Goal: Transaction & Acquisition: Purchase product/service

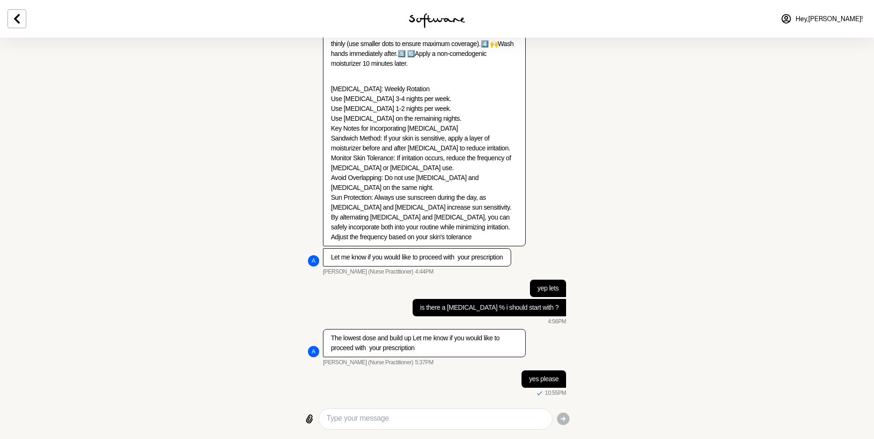
scroll to position [5878, 0]
click at [445, 24] on img at bounding box center [437, 20] width 56 height 15
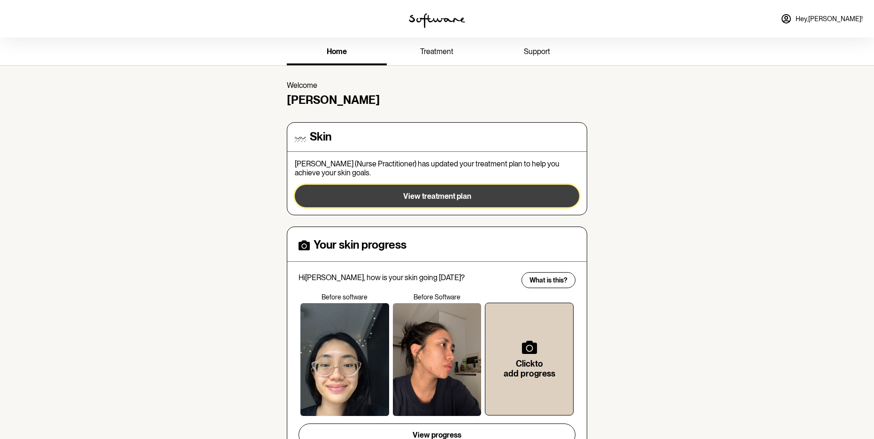
click at [442, 201] on span "View treatment plan" at bounding box center [437, 196] width 68 height 9
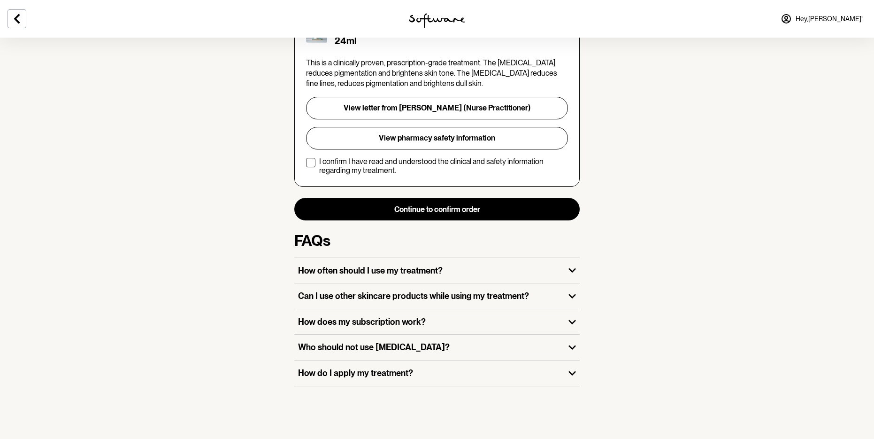
scroll to position [332, 0]
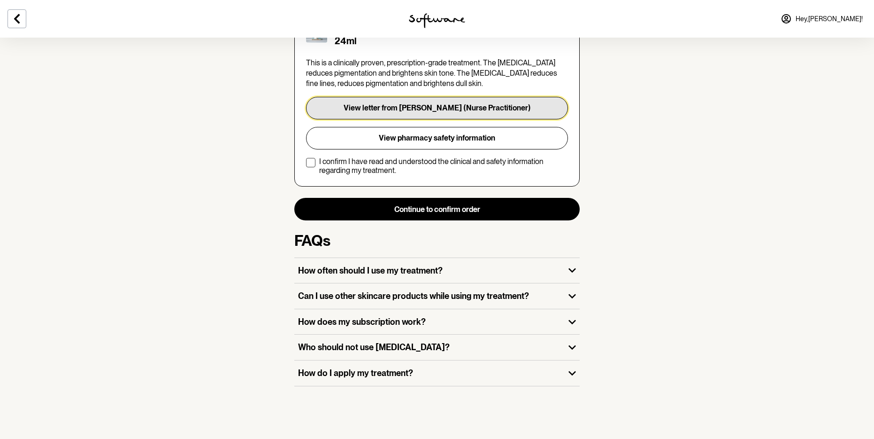
click at [385, 97] on button "View letter from [PERSON_NAME] (Nurse Practitioner)" at bounding box center [437, 108] width 262 height 23
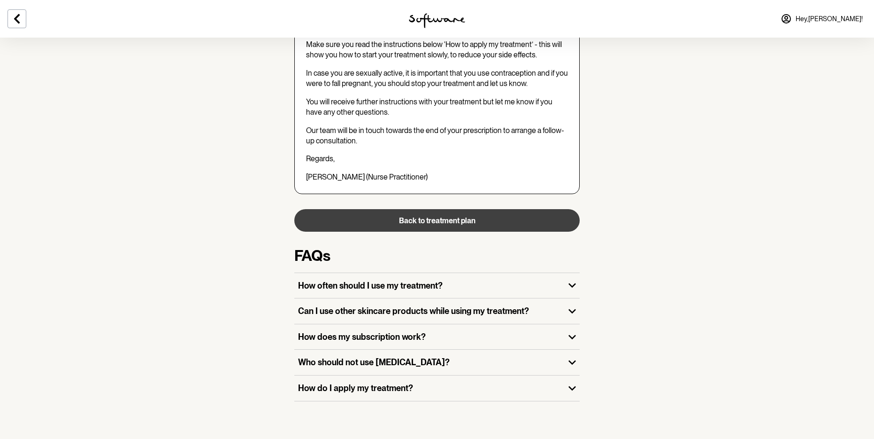
scroll to position [1027, 0]
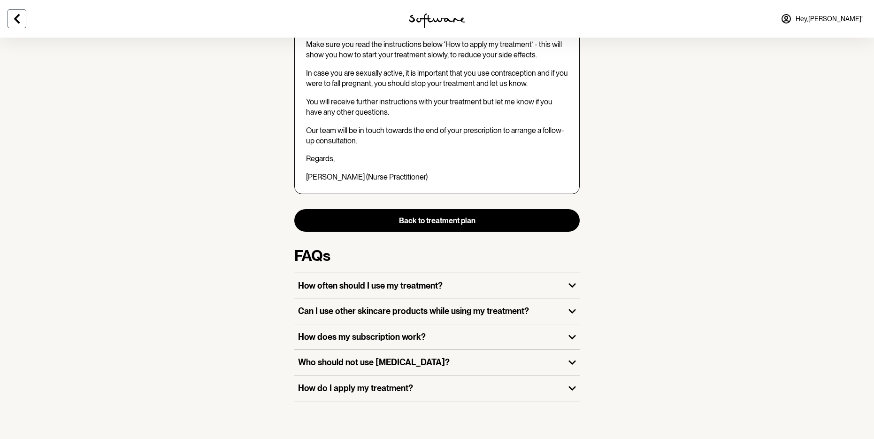
click at [26, 23] on button at bounding box center [17, 18] width 19 height 19
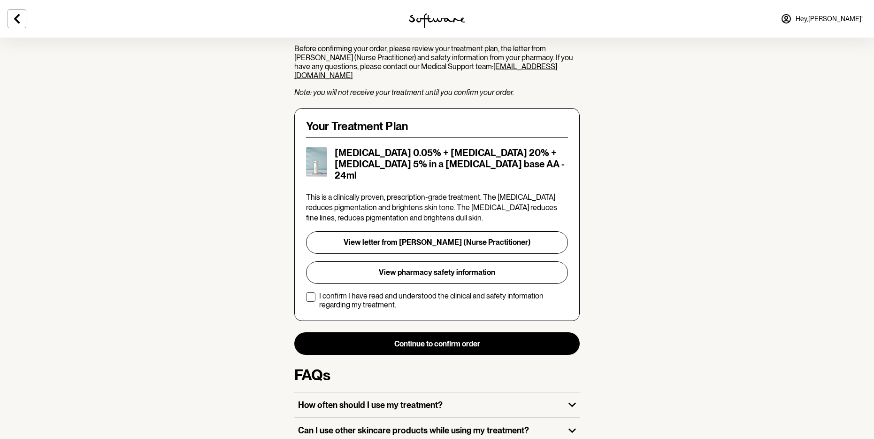
scroll to position [93, 0]
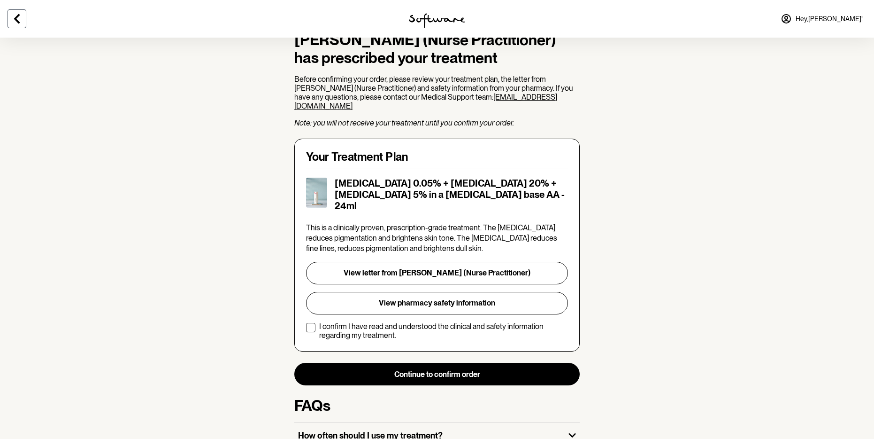
click at [23, 19] on icon at bounding box center [16, 18] width 11 height 11
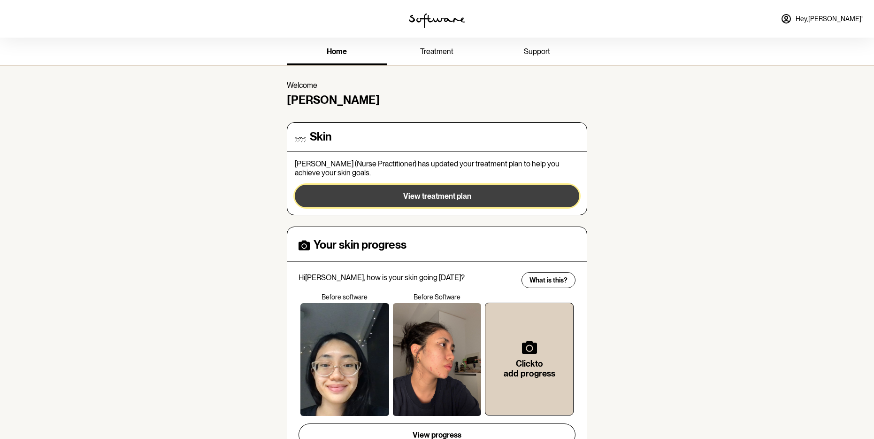
click at [383, 207] on button "View treatment plan" at bounding box center [437, 196] width 285 height 23
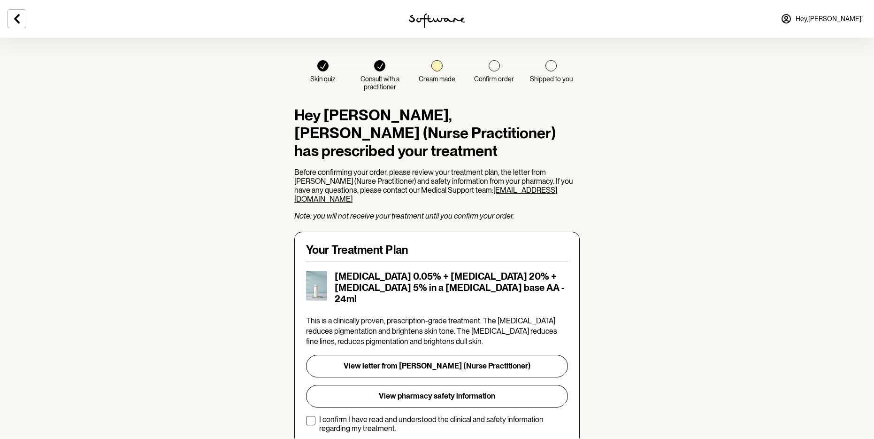
scroll to position [231, 0]
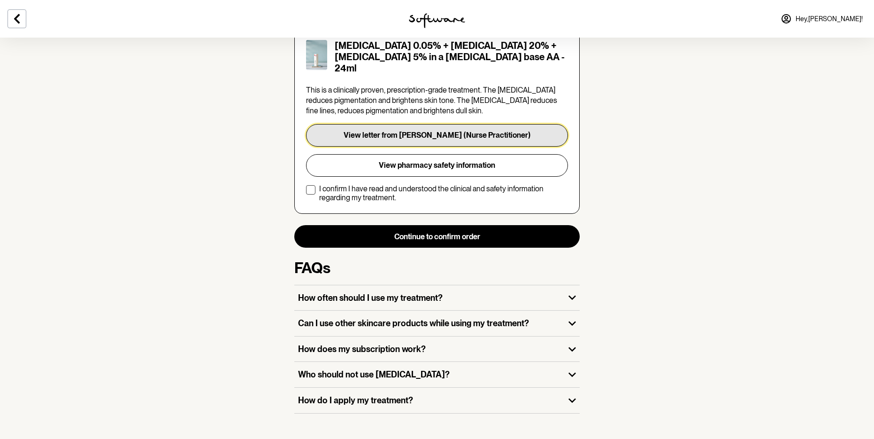
click at [443, 147] on button "View letter from [PERSON_NAME] (Nurse Practitioner)" at bounding box center [437, 135] width 262 height 23
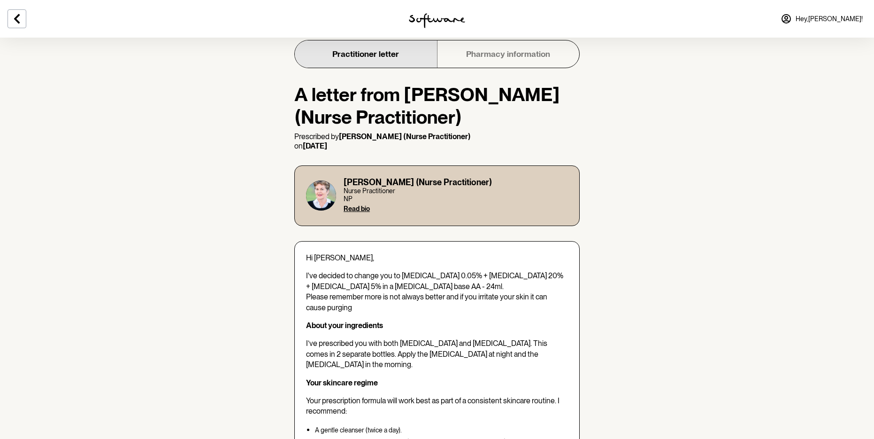
scroll to position [22, 0]
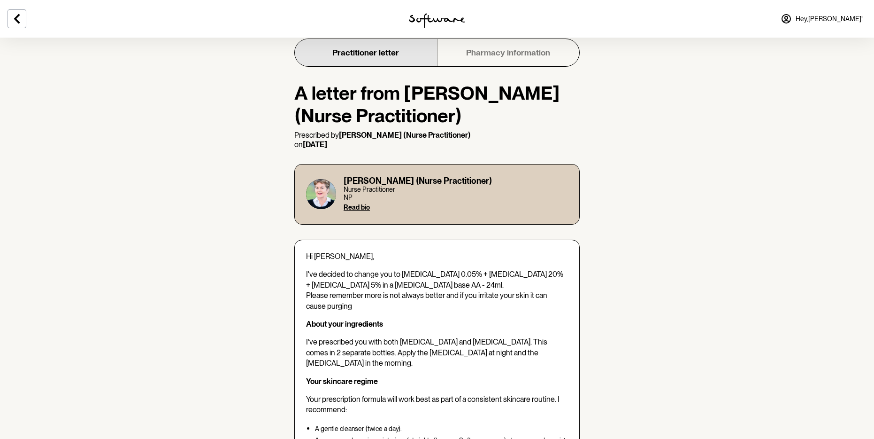
click at [488, 64] on link "Pharmacy information" at bounding box center [508, 52] width 142 height 27
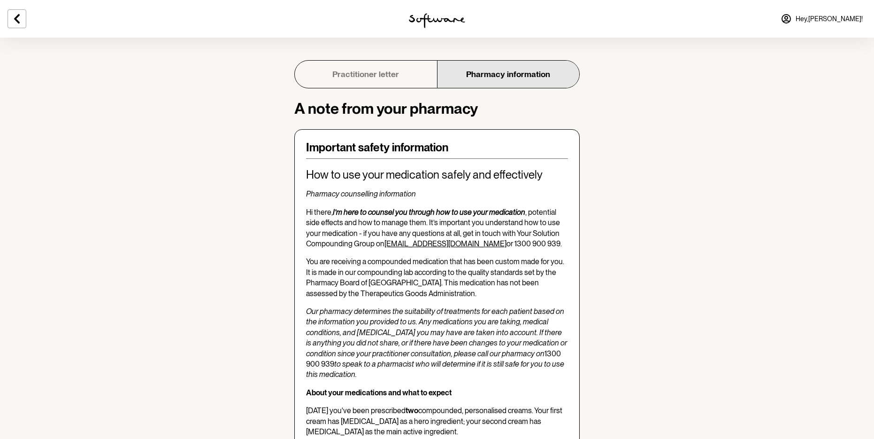
click at [359, 88] on link "Practitioner letter" at bounding box center [366, 74] width 142 height 27
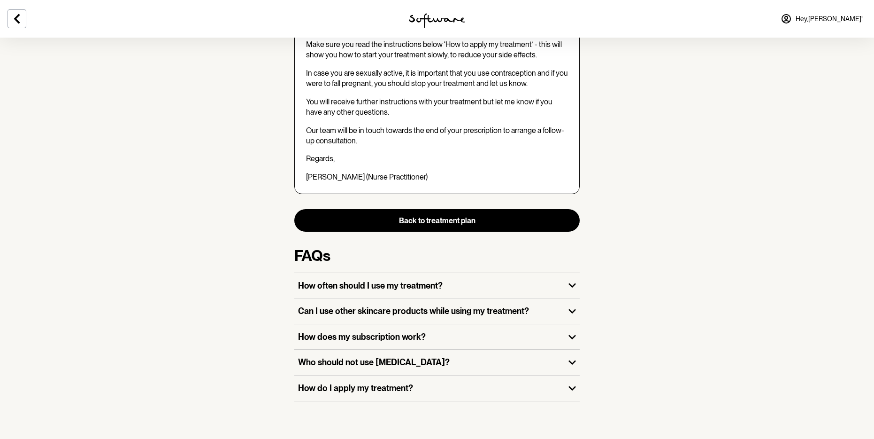
scroll to position [1131, 0]
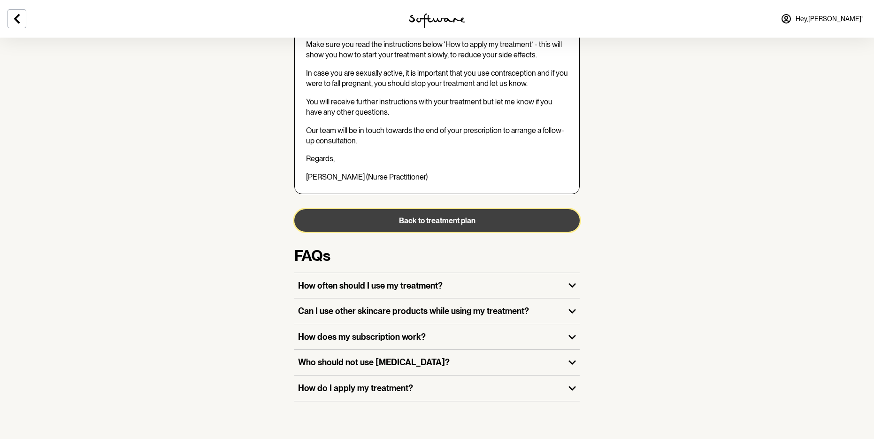
click at [404, 209] on button "Back to treatment plan" at bounding box center [437, 220] width 286 height 23
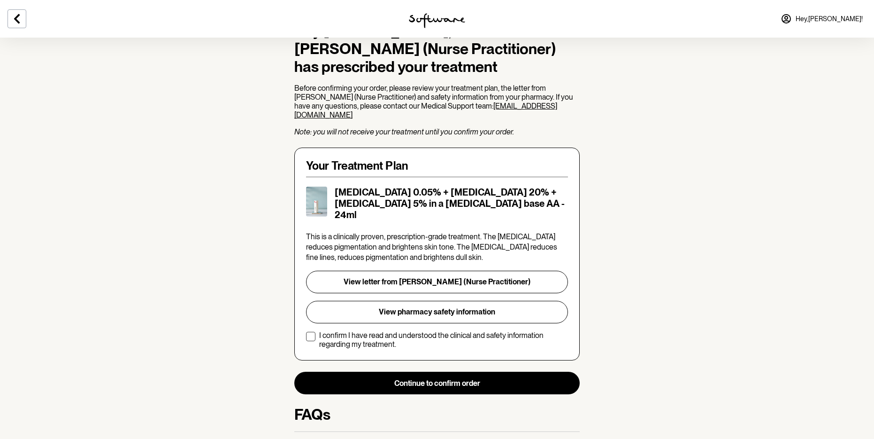
scroll to position [209, 0]
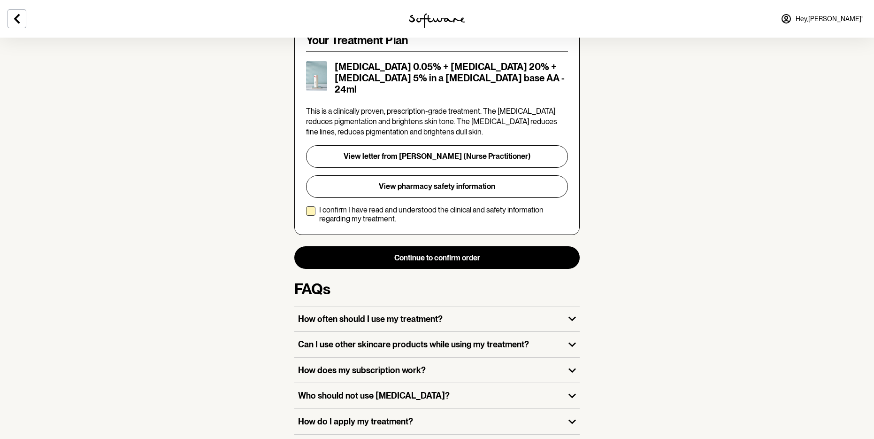
click at [309, 216] on span at bounding box center [310, 210] width 9 height 9
click at [306, 215] on input "I confirm I have read and understood the clinical and safety information regard…" at bounding box center [306, 214] width 0 height 0
checkbox input "true"
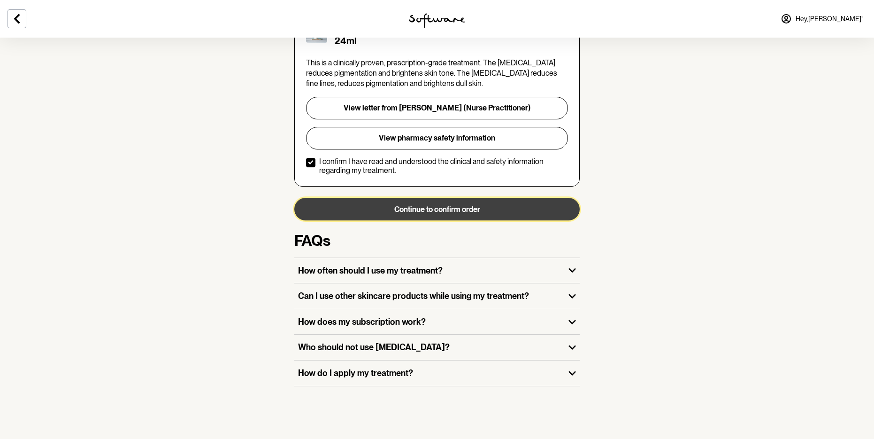
click at [373, 220] on button "Continue to confirm order" at bounding box center [437, 209] width 286 height 23
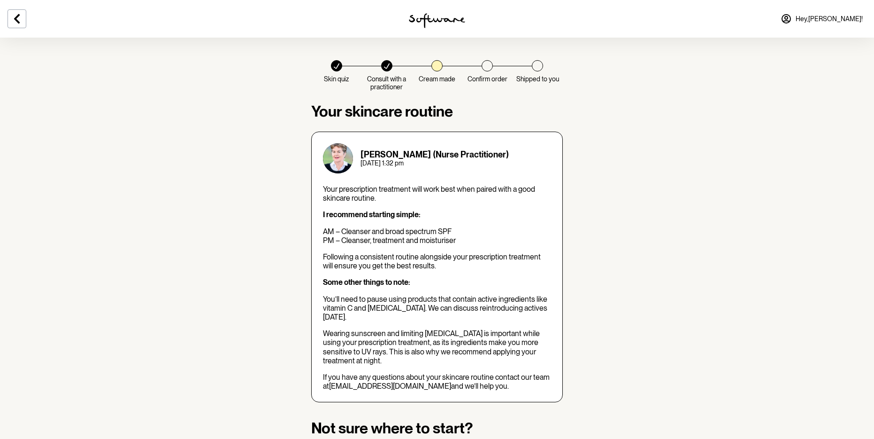
click at [373, 219] on p "I recommend starting simple:" at bounding box center [437, 214] width 228 height 9
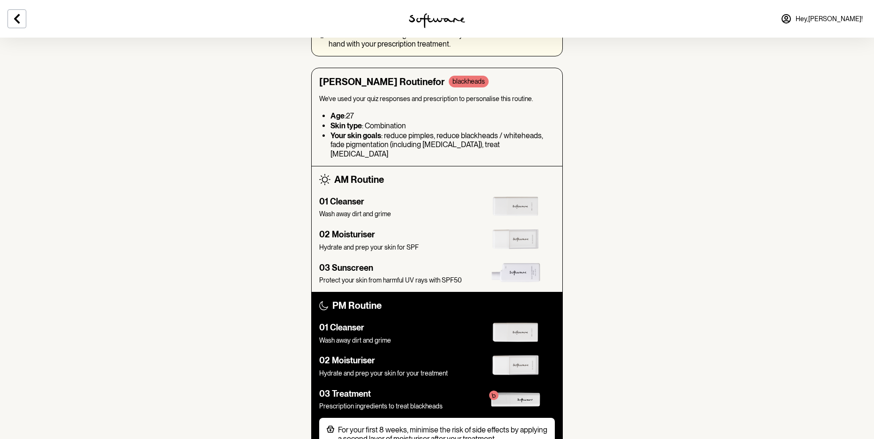
scroll to position [426, 0]
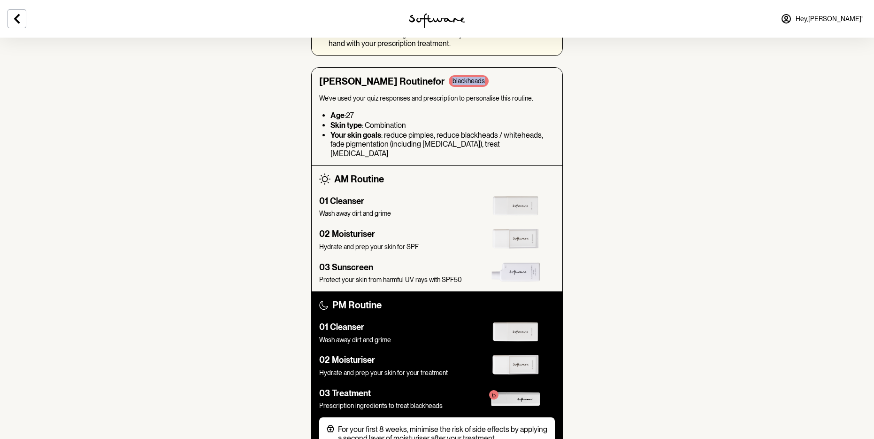
drag, startPoint x: 433, startPoint y: 132, endPoint x: 483, endPoint y: 130, distance: 49.8
click at [483, 87] on div "[PERSON_NAME] Routine for blackheads" at bounding box center [437, 81] width 236 height 12
click at [500, 87] on div "[PERSON_NAME] Routine for blackheads" at bounding box center [437, 81] width 236 height 12
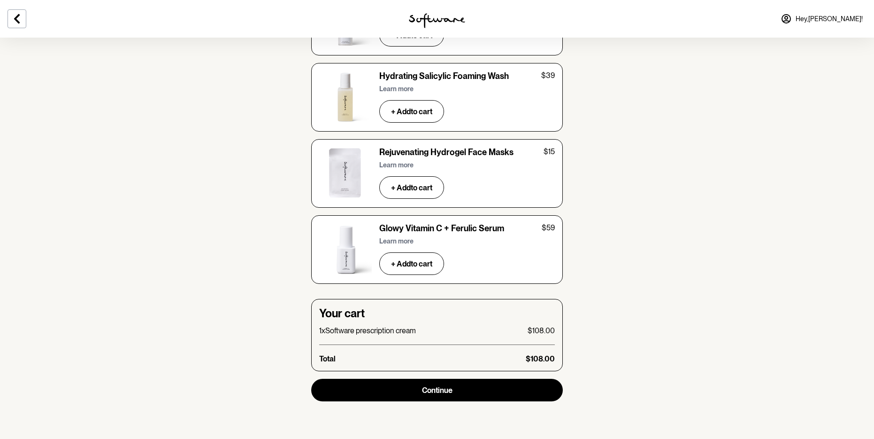
scroll to position [3663, 0]
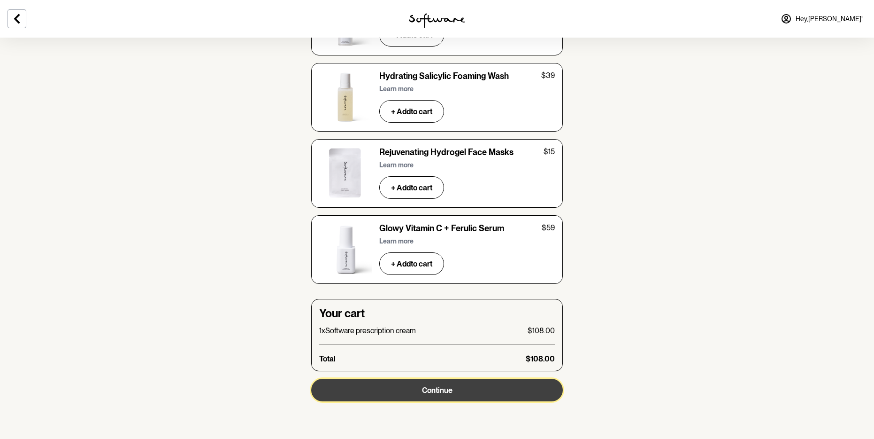
click at [531, 382] on button "Continue" at bounding box center [437, 390] width 252 height 23
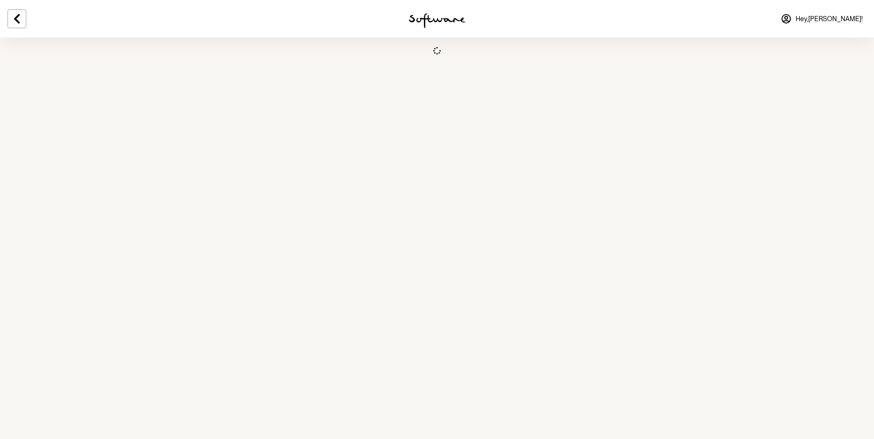
select select "[GEOGRAPHIC_DATA]"
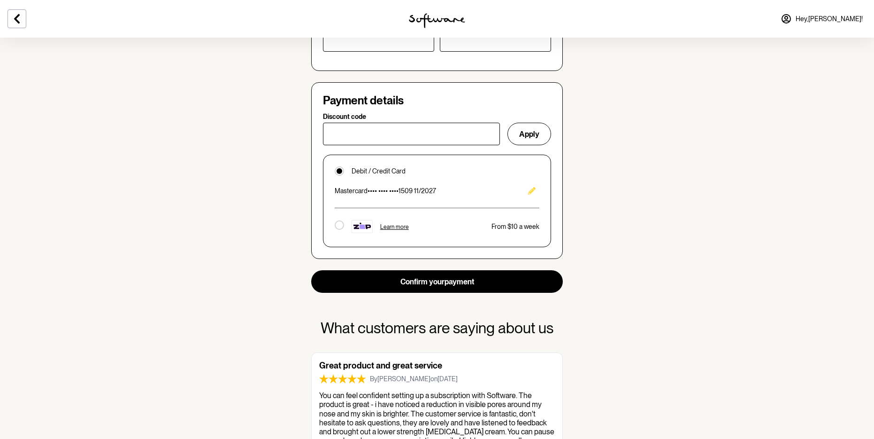
scroll to position [587, 0]
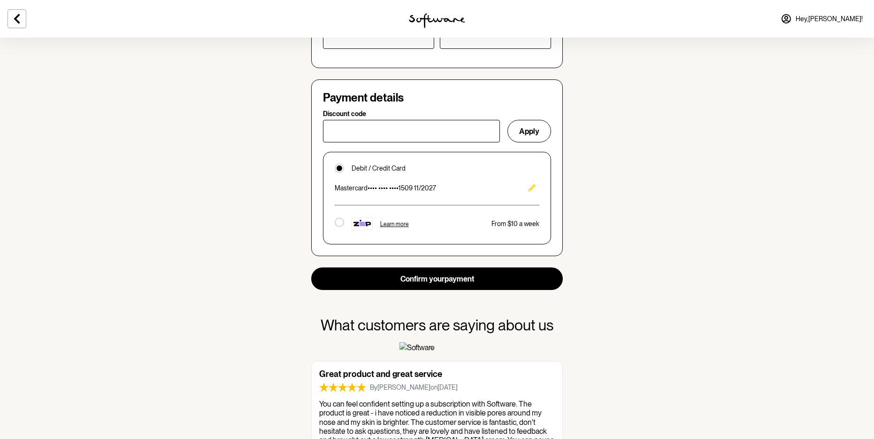
click at [536, 192] on icon "Edit" at bounding box center [532, 188] width 8 height 8
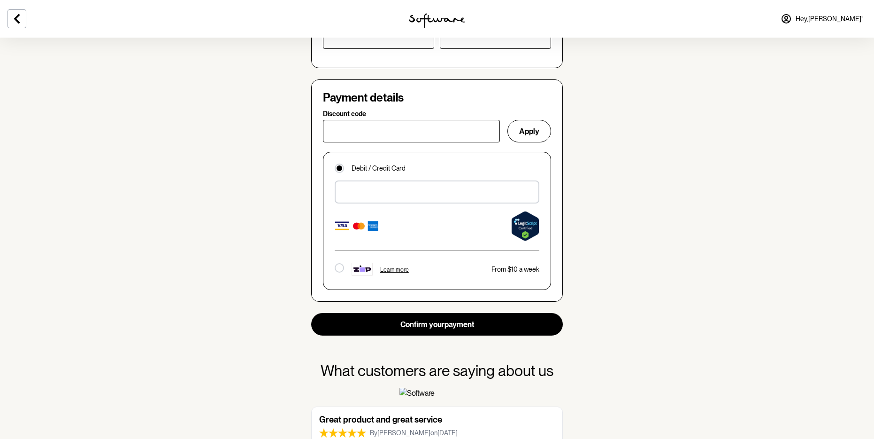
click at [423, 203] on div at bounding box center [437, 191] width 205 height 23
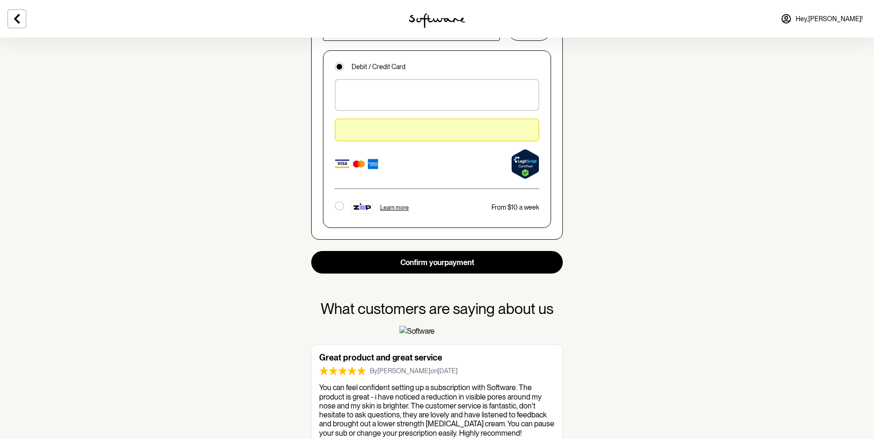
scroll to position [692, 0]
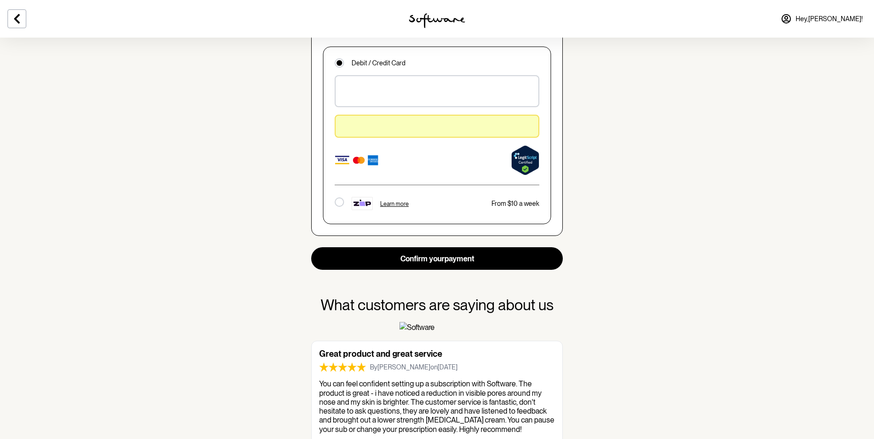
click at [448, 176] on div at bounding box center [437, 160] width 205 height 31
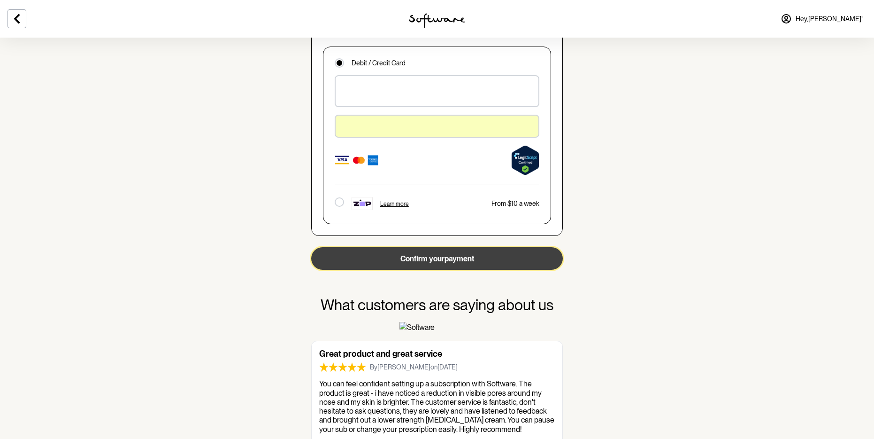
click at [402, 270] on button "Confirm your payment" at bounding box center [437, 258] width 252 height 23
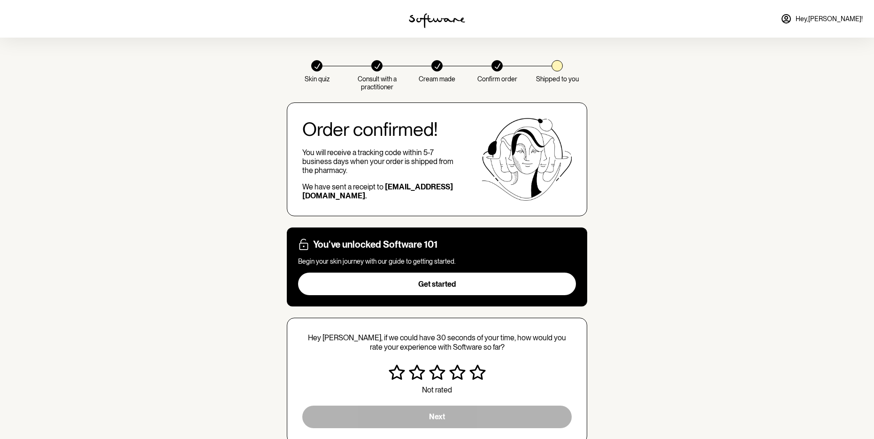
click at [807, 20] on link "Hey, [PERSON_NAME] !" at bounding box center [821, 19] width 93 height 23
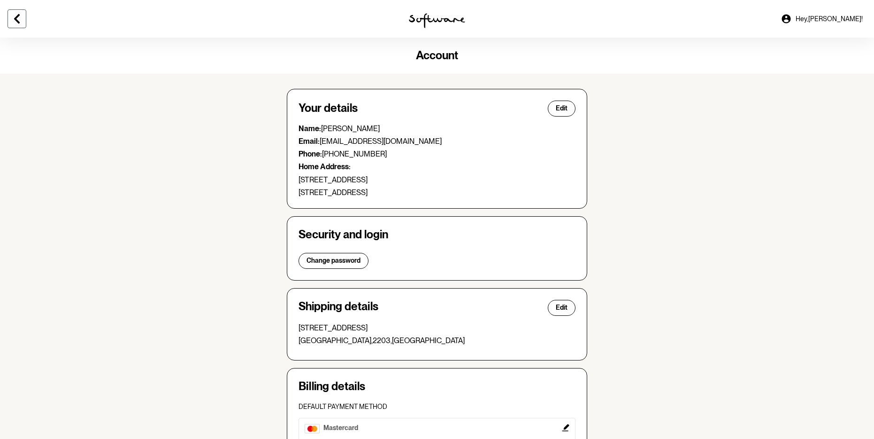
click at [23, 18] on icon at bounding box center [16, 18] width 11 height 11
